Goal: Check status: Check status

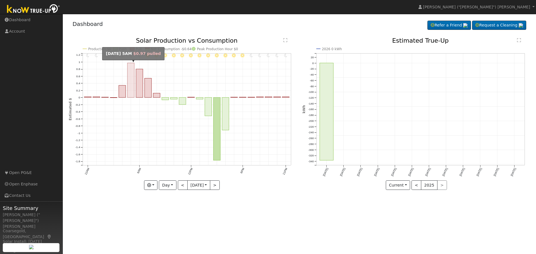
click at [132, 81] on rect "onclick=""" at bounding box center [130, 80] width 7 height 35
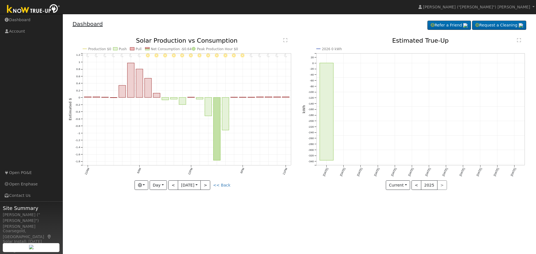
click at [86, 26] on link "Dashboard" at bounding box center [88, 24] width 30 height 7
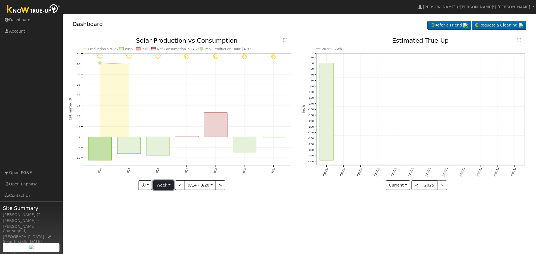
click at [170, 185] on button "Week" at bounding box center [163, 185] width 20 height 9
click at [165, 198] on link "Day" at bounding box center [172, 197] width 39 height 8
type input "[DATE]"
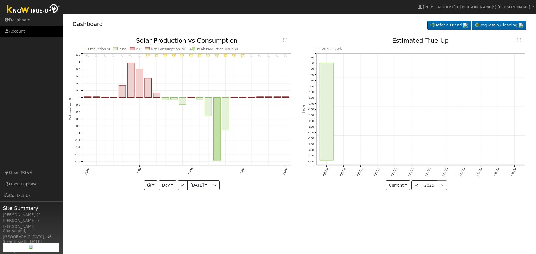
click at [15, 30] on link "Account" at bounding box center [31, 31] width 63 height 11
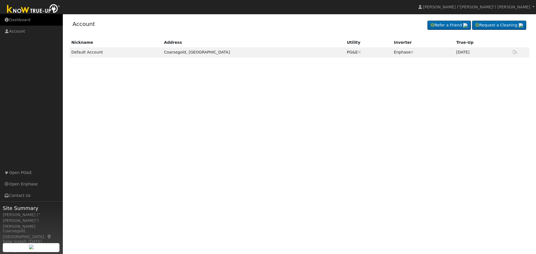
click at [13, 21] on link "Dashboard" at bounding box center [31, 19] width 63 height 11
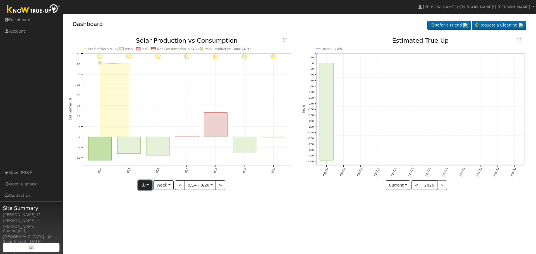
click at [148, 185] on button "button" at bounding box center [145, 185] width 14 height 9
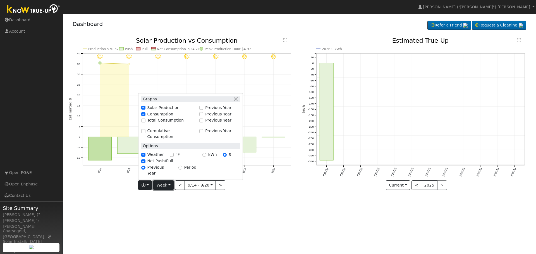
click at [164, 185] on button "Week" at bounding box center [163, 185] width 20 height 9
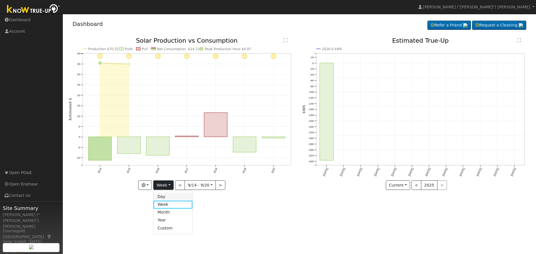
click at [166, 197] on link "Day" at bounding box center [172, 197] width 39 height 8
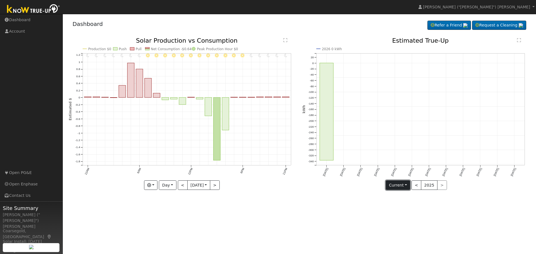
click at [405, 185] on button "Current" at bounding box center [398, 185] width 25 height 9
click at [171, 185] on button "Day" at bounding box center [167, 185] width 17 height 9
click at [170, 184] on button "Day" at bounding box center [167, 185] width 17 height 9
click at [169, 188] on button "Day" at bounding box center [167, 185] width 17 height 9
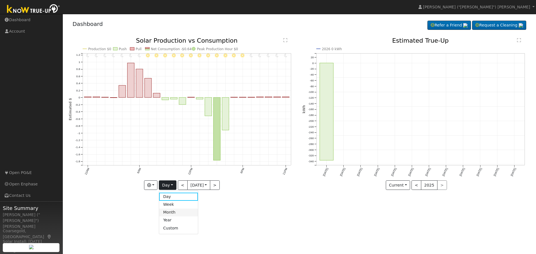
click at [170, 212] on link "Month" at bounding box center [178, 213] width 39 height 8
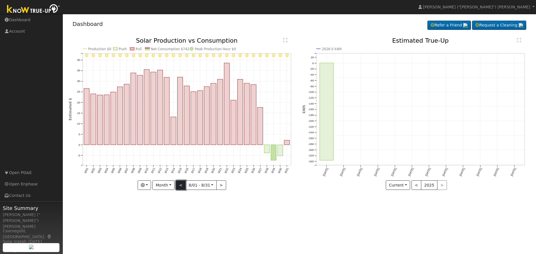
click at [180, 186] on button "<" at bounding box center [181, 185] width 10 height 9
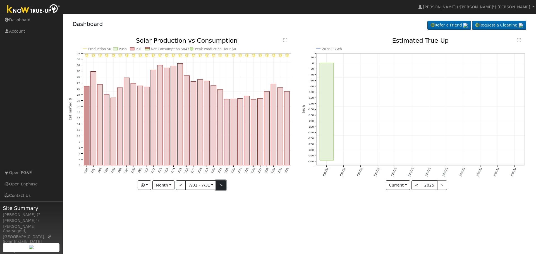
click at [219, 186] on button ">" at bounding box center [221, 185] width 10 height 9
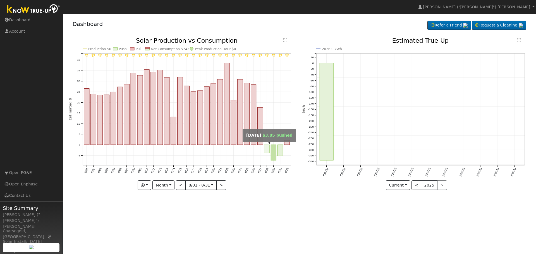
click at [267, 150] on rect "onclick=""" at bounding box center [266, 149] width 5 height 8
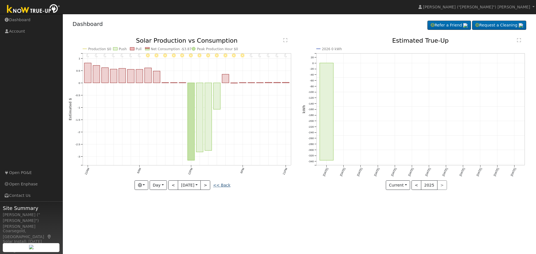
click at [225, 186] on link "<< Back" at bounding box center [221, 185] width 17 height 4
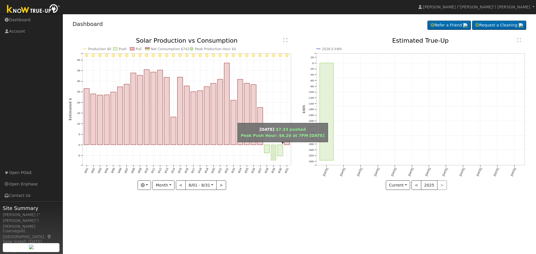
click at [273, 153] on rect "onclick=""" at bounding box center [273, 153] width 5 height 16
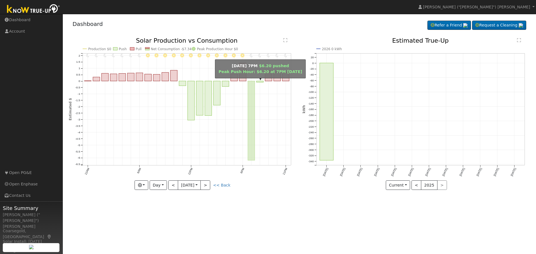
click at [251, 113] on rect "onclick=""" at bounding box center [251, 121] width 7 height 80
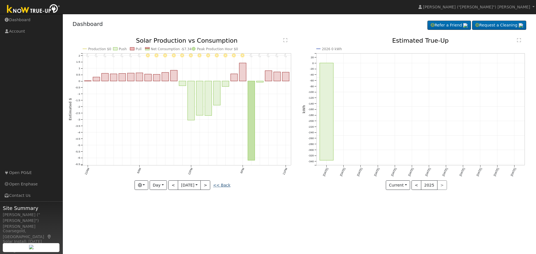
click at [219, 186] on link "<< Back" at bounding box center [221, 185] width 17 height 4
click at [220, 185] on link "<< Back" at bounding box center [221, 185] width 17 height 4
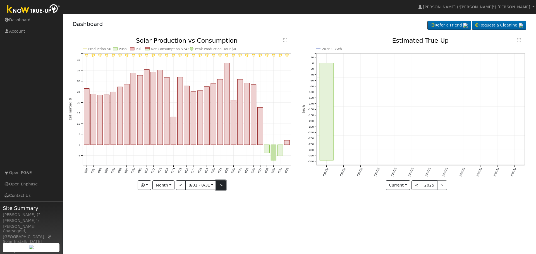
click at [220, 186] on button ">" at bounding box center [221, 185] width 10 height 9
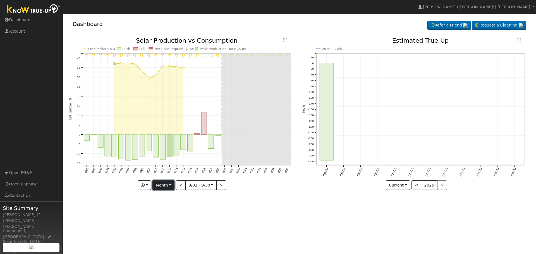
click at [160, 188] on button "Month" at bounding box center [163, 185] width 22 height 9
drag, startPoint x: 281, startPoint y: 197, endPoint x: 208, endPoint y: 93, distance: 127.1
click at [281, 196] on div "9/30 - Clear 9/29 - Clear 9/28 - Clear 9/27 - PartlyCloudy 9/26 - PartlyCloudy …" at bounding box center [183, 118] width 234 height 161
click at [182, 186] on button "<" at bounding box center [181, 185] width 10 height 9
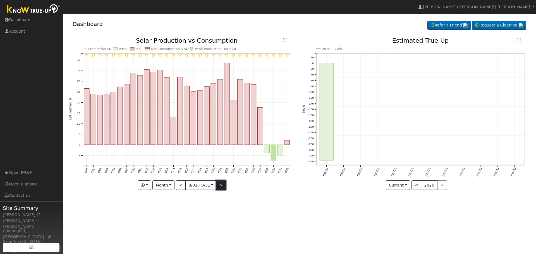
click at [220, 185] on button ">" at bounding box center [221, 185] width 10 height 9
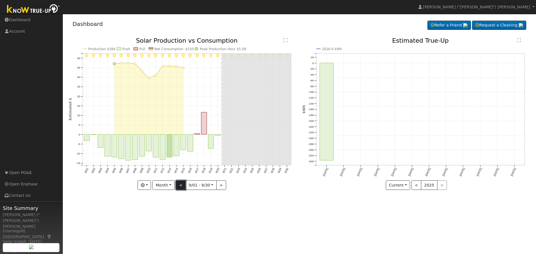
click at [179, 187] on button "<" at bounding box center [181, 185] width 10 height 9
type input "2025-08-01"
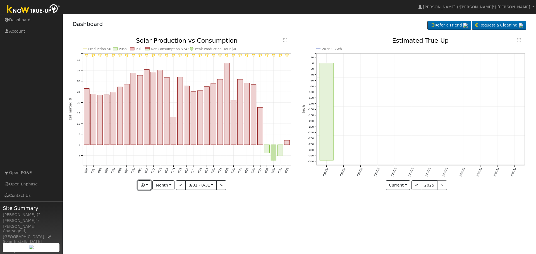
click at [143, 184] on icon "button" at bounding box center [143, 185] width 4 height 4
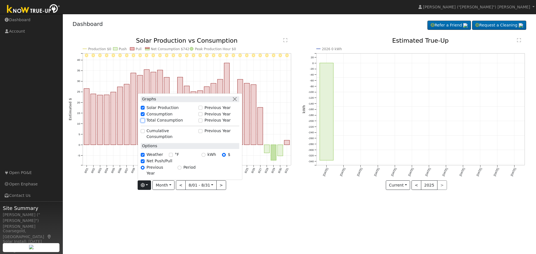
click at [145, 123] on input "Total Consumption" at bounding box center [143, 121] width 4 height 4
checkbox input "false"
click at [221, 191] on div "8/31 - Clear 8/30 - Clear 8/29 - Clear 8/28 - MostlyClear 8/27 - Clear 8/26 - C…" at bounding box center [183, 118] width 234 height 161
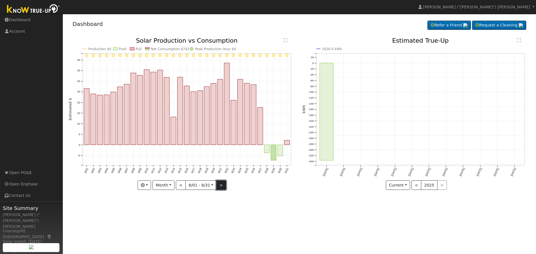
click at [221, 186] on button ">" at bounding box center [221, 185] width 10 height 9
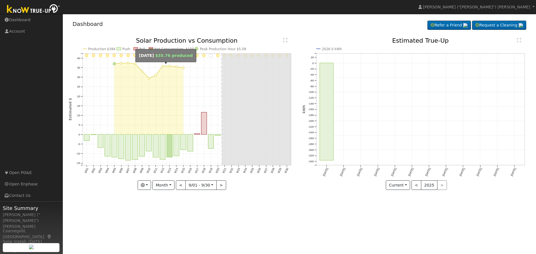
click at [163, 66] on circle "onclick=""" at bounding box center [162, 66] width 2 height 2
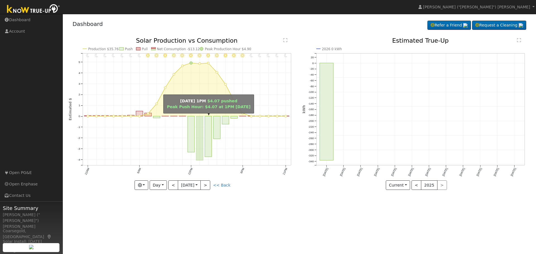
click at [197, 139] on rect "onclick=""" at bounding box center [199, 138] width 7 height 44
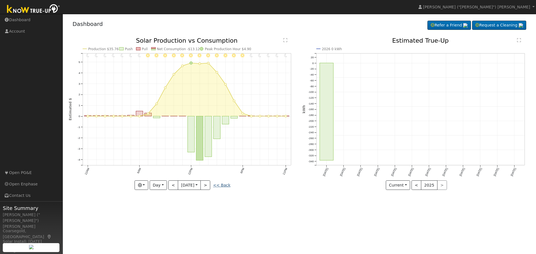
click at [220, 188] on link "<< Back" at bounding box center [221, 185] width 17 height 4
click at [195, 186] on input "2025-09-12" at bounding box center [189, 185] width 22 height 9
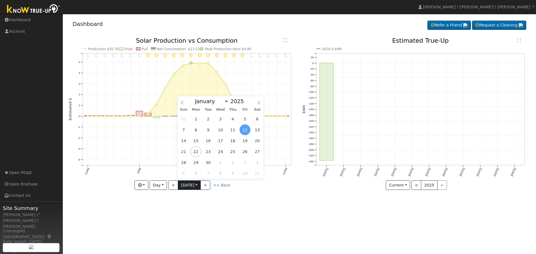
click at [196, 189] on input "2025-09-12" at bounding box center [189, 185] width 22 height 9
click at [223, 185] on link "<< Back" at bounding box center [221, 185] width 17 height 4
type input "2025-09-01"
